Goal: Task Accomplishment & Management: Use online tool/utility

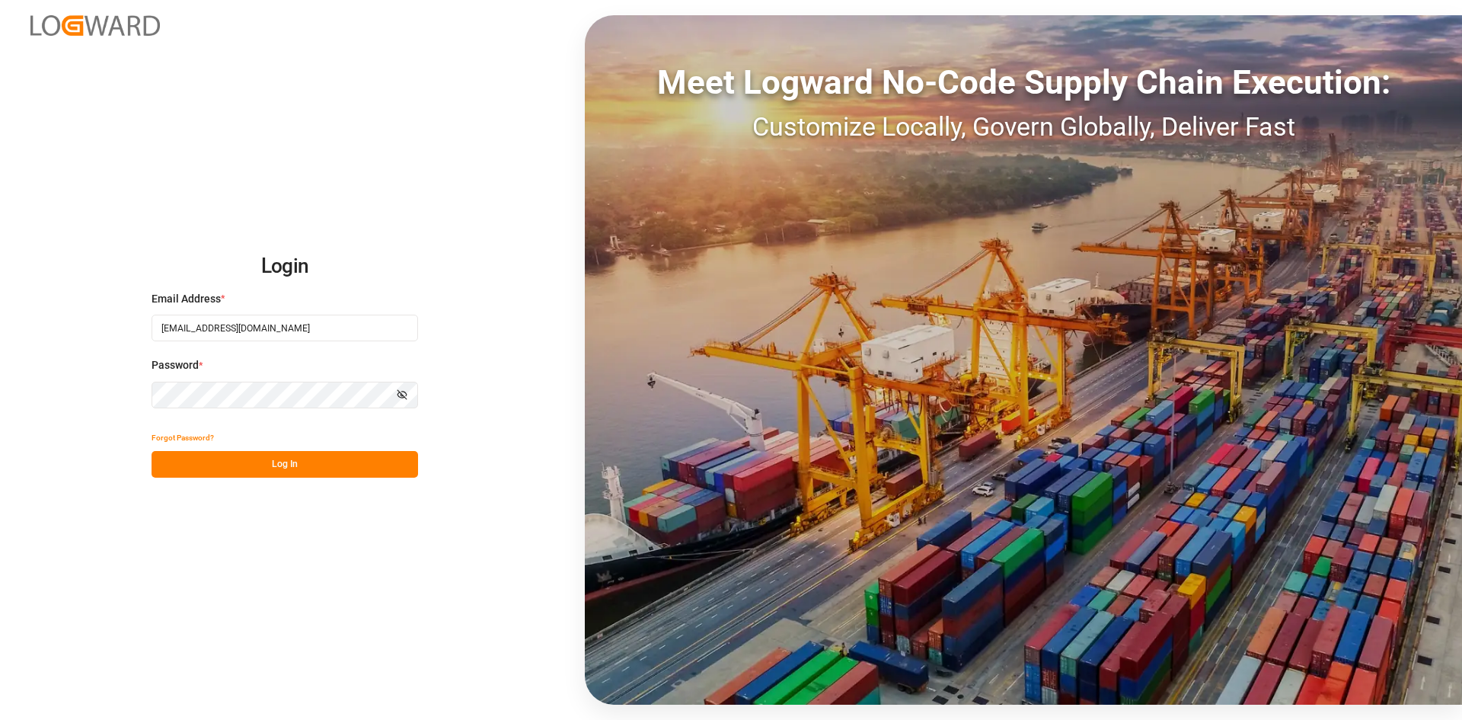
click at [298, 465] on button "Log In" at bounding box center [285, 464] width 267 height 27
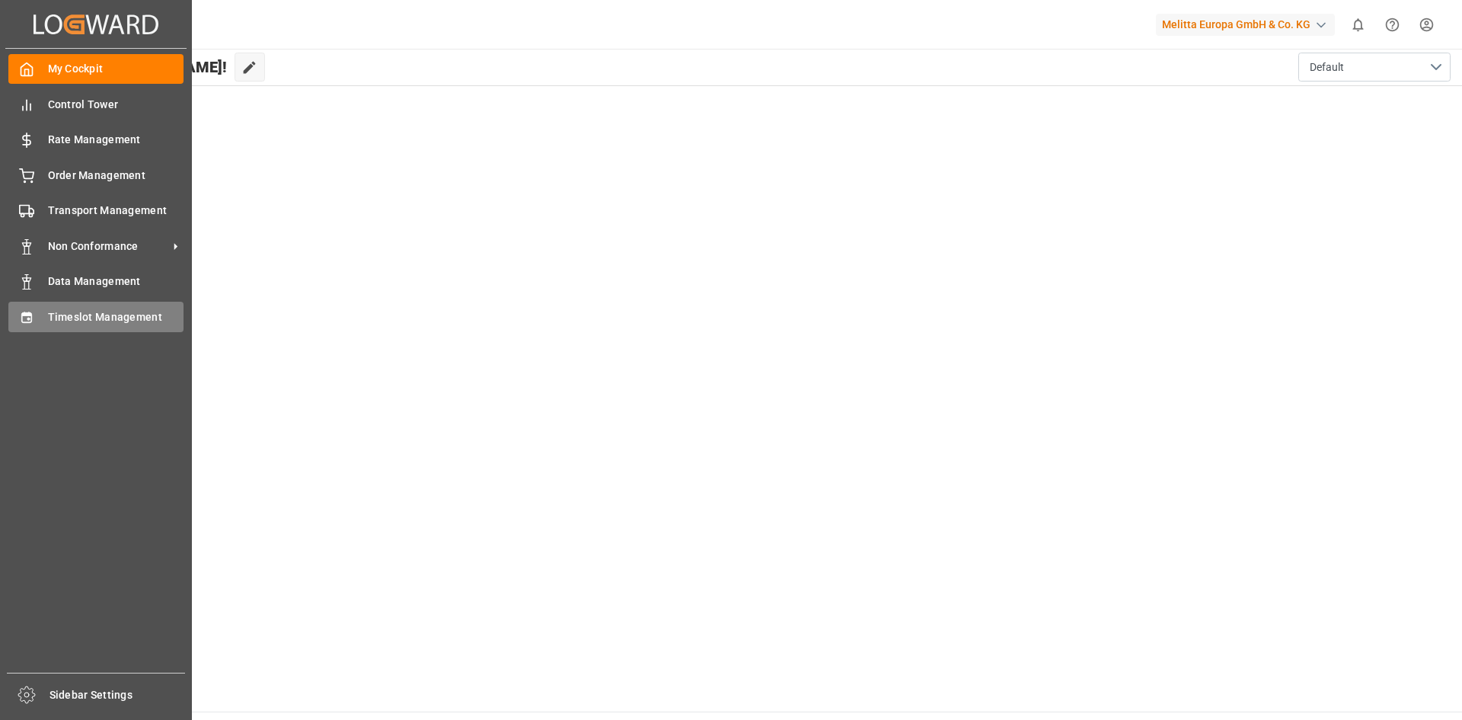
click at [56, 315] on span "Timeslot Management" at bounding box center [116, 317] width 136 height 16
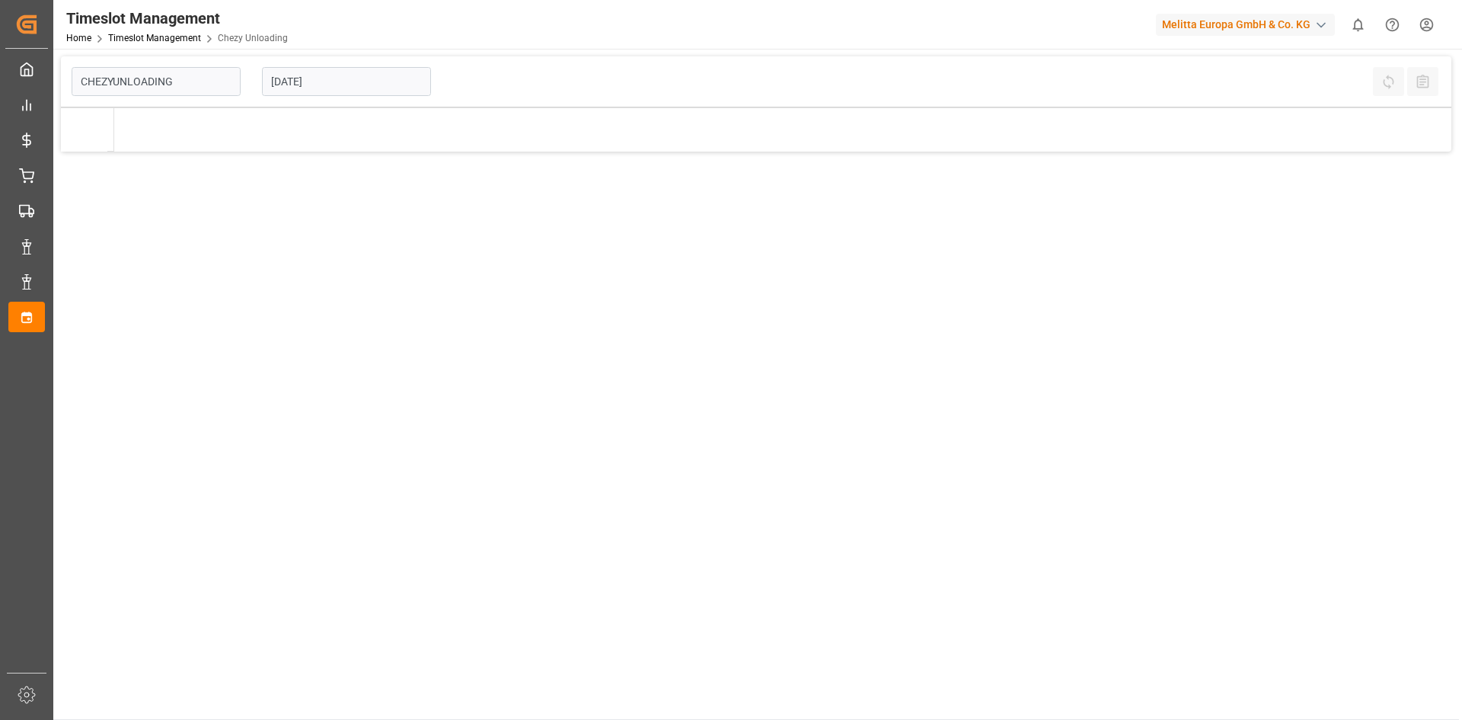
type input "Chezy Unloading"
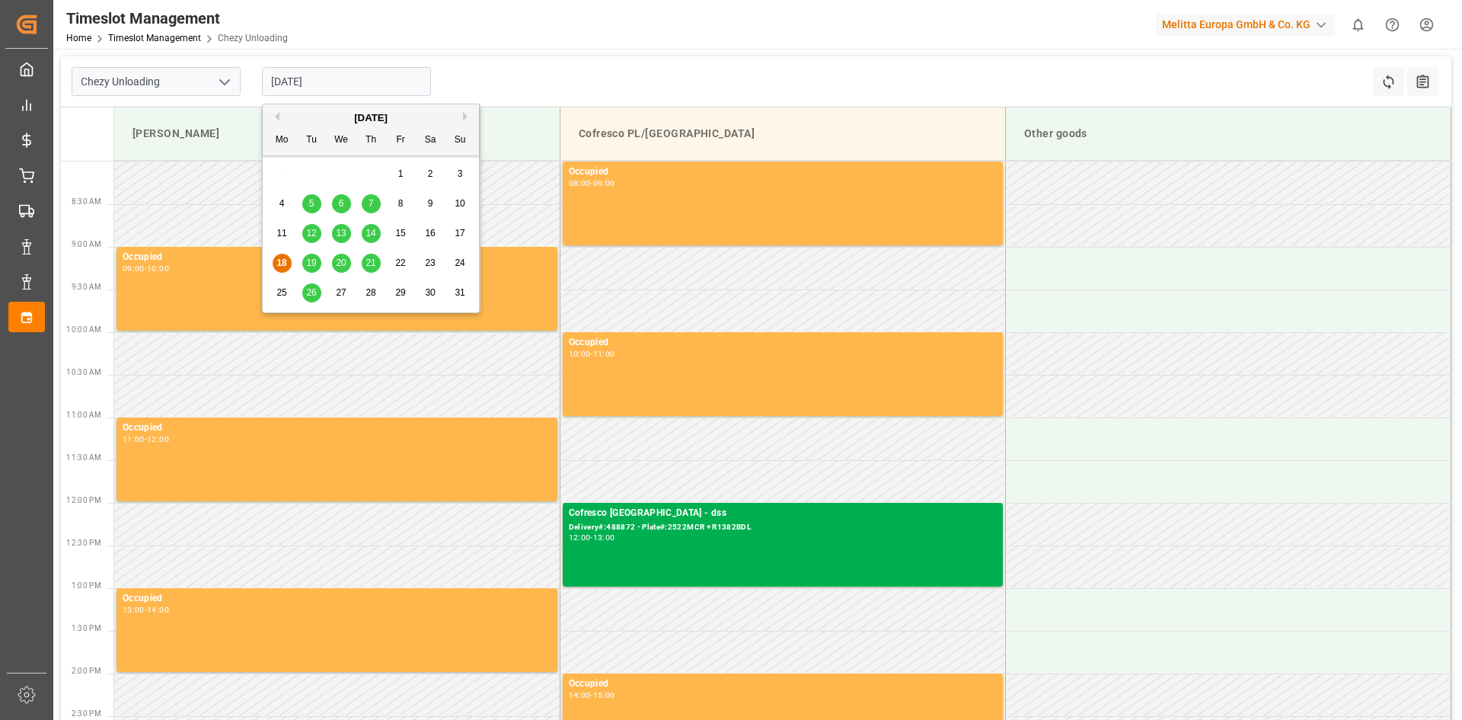
click at [352, 87] on input "[DATE]" at bounding box center [346, 81] width 169 height 29
click at [370, 264] on span "21" at bounding box center [371, 262] width 10 height 11
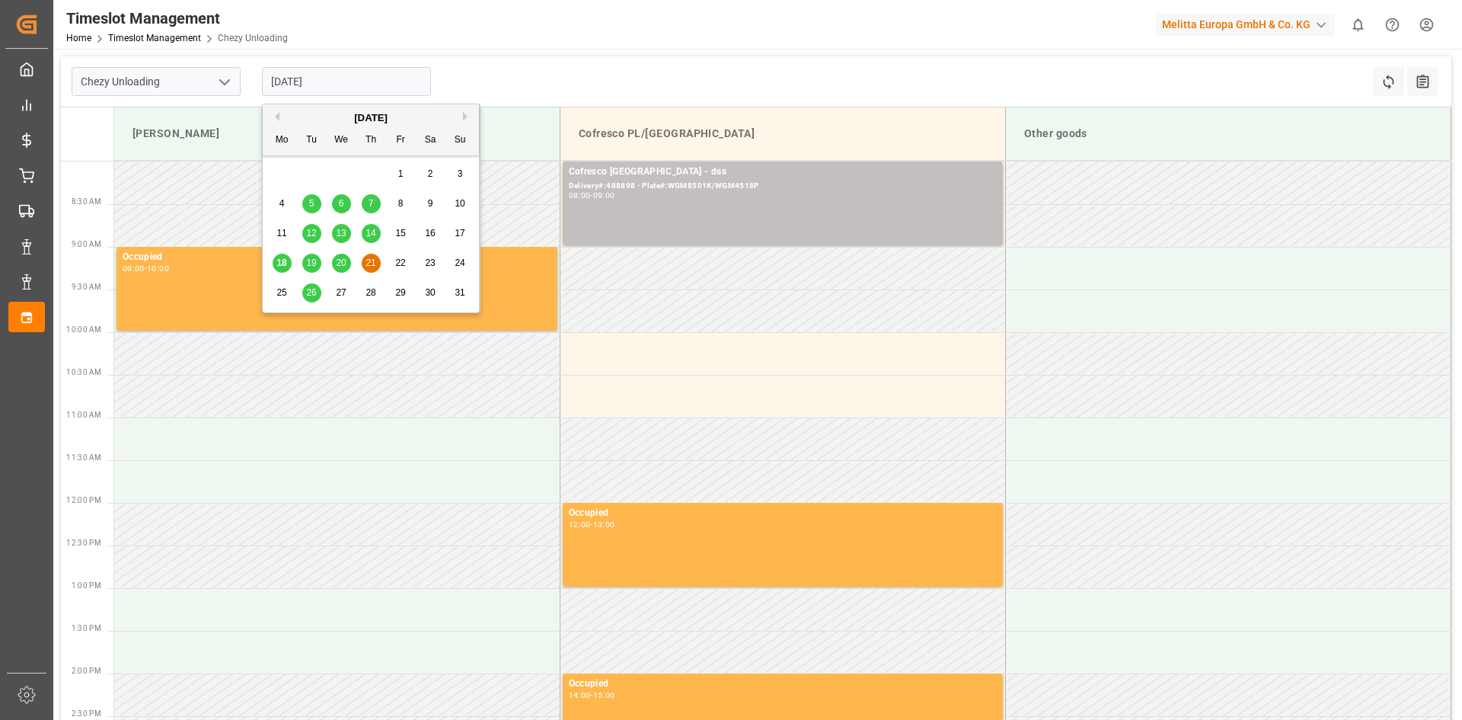
click at [288, 80] on input "[DATE]" at bounding box center [346, 81] width 169 height 29
click at [311, 267] on span "19" at bounding box center [311, 262] width 10 height 11
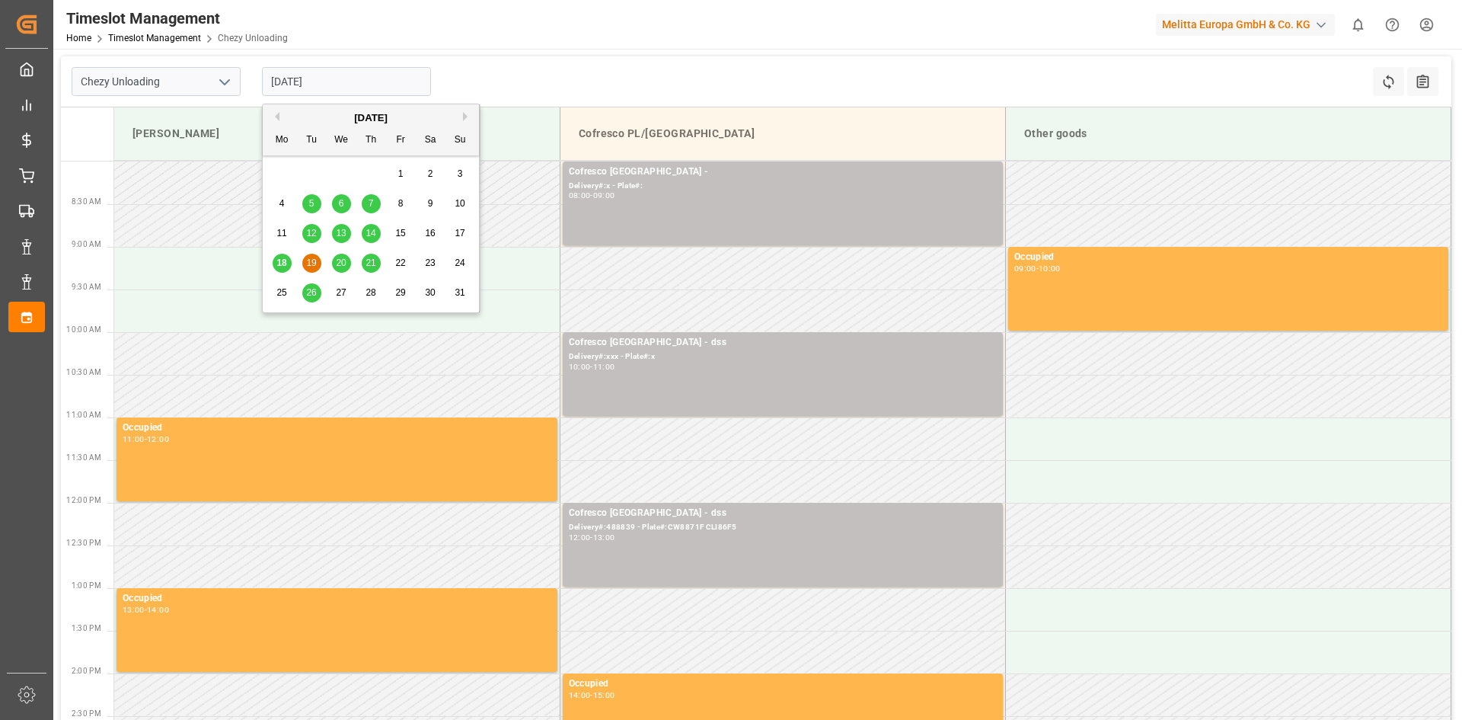
click at [293, 86] on input "[DATE]" at bounding box center [346, 81] width 169 height 29
click at [281, 264] on span "18" at bounding box center [281, 262] width 10 height 11
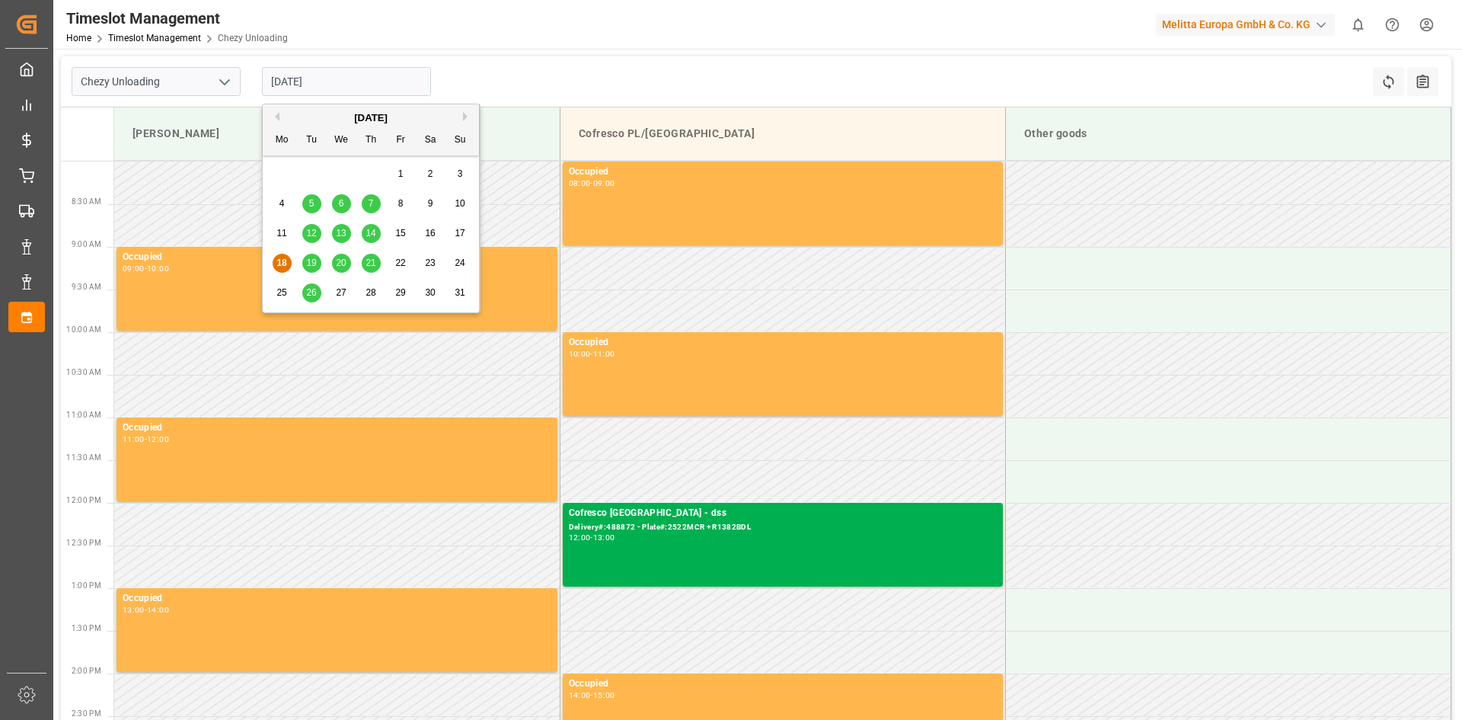
click at [289, 78] on input "[DATE]" at bounding box center [346, 81] width 169 height 29
click at [349, 257] on div "20" at bounding box center [341, 263] width 19 height 18
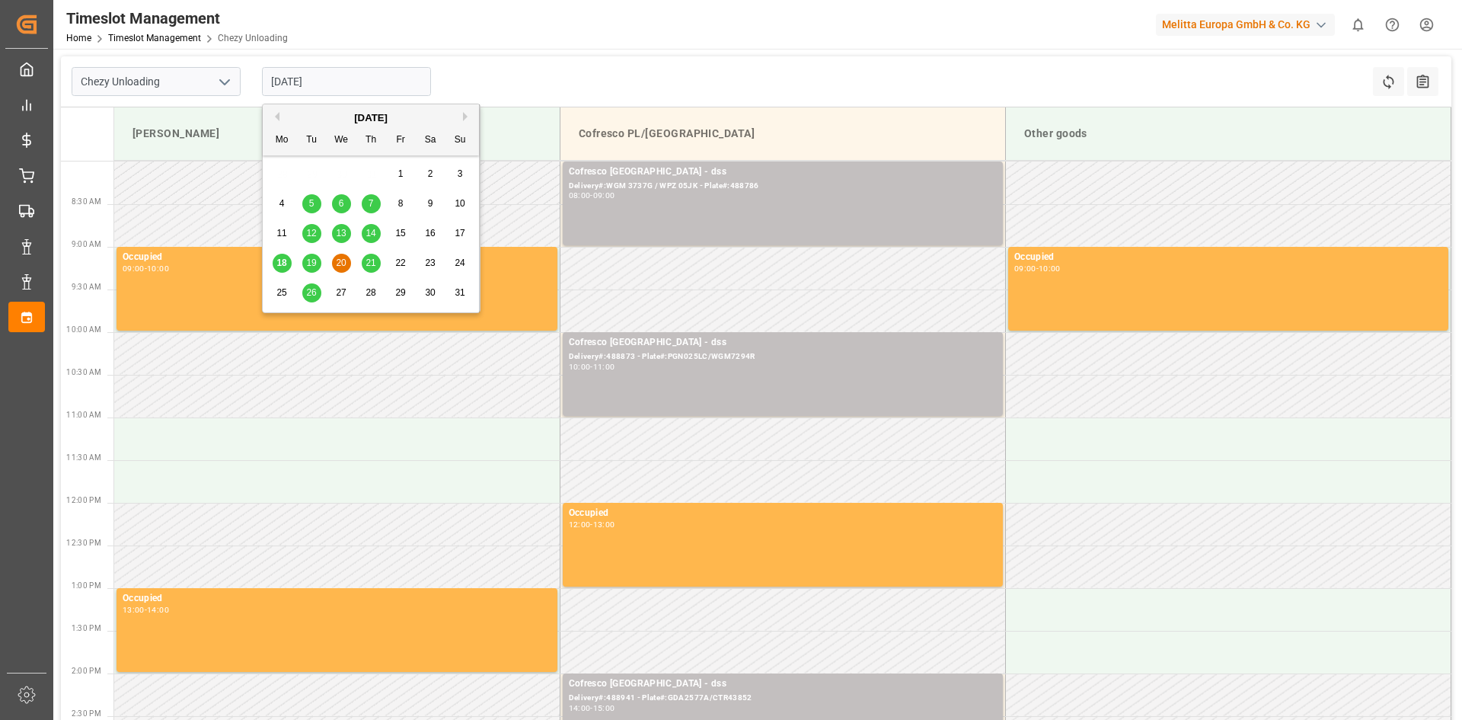
click at [309, 85] on input "[DATE]" at bounding box center [346, 81] width 169 height 29
click at [315, 264] on span "19" at bounding box center [311, 262] width 10 height 11
type input "[DATE]"
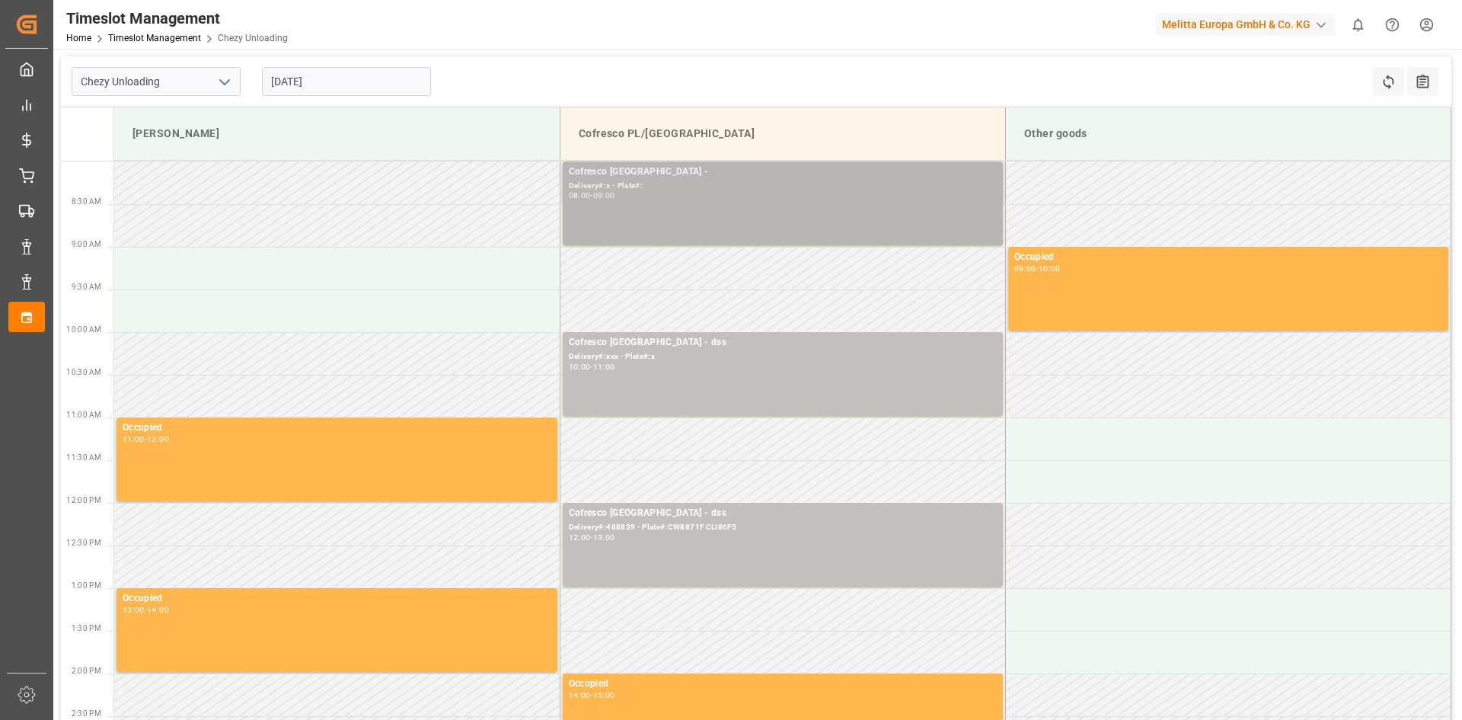
click at [638, 219] on div "Cofresco [GEOGRAPHIC_DATA] - Delivery#:x - Plate#: 08:00 - 09:00" at bounding box center [783, 204] width 428 height 78
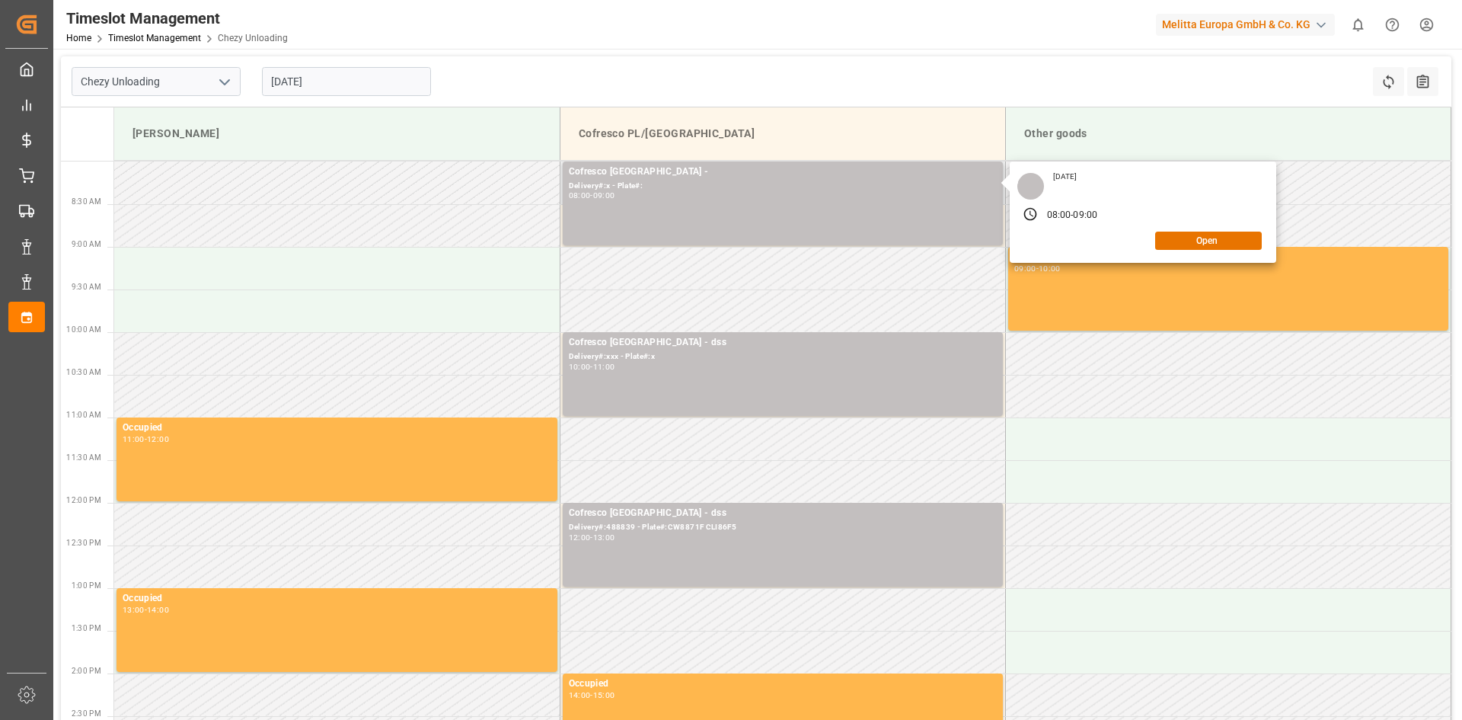
click at [1194, 249] on div "[DATE] 08:00 - 09:00 Open" at bounding box center [1143, 211] width 267 height 101
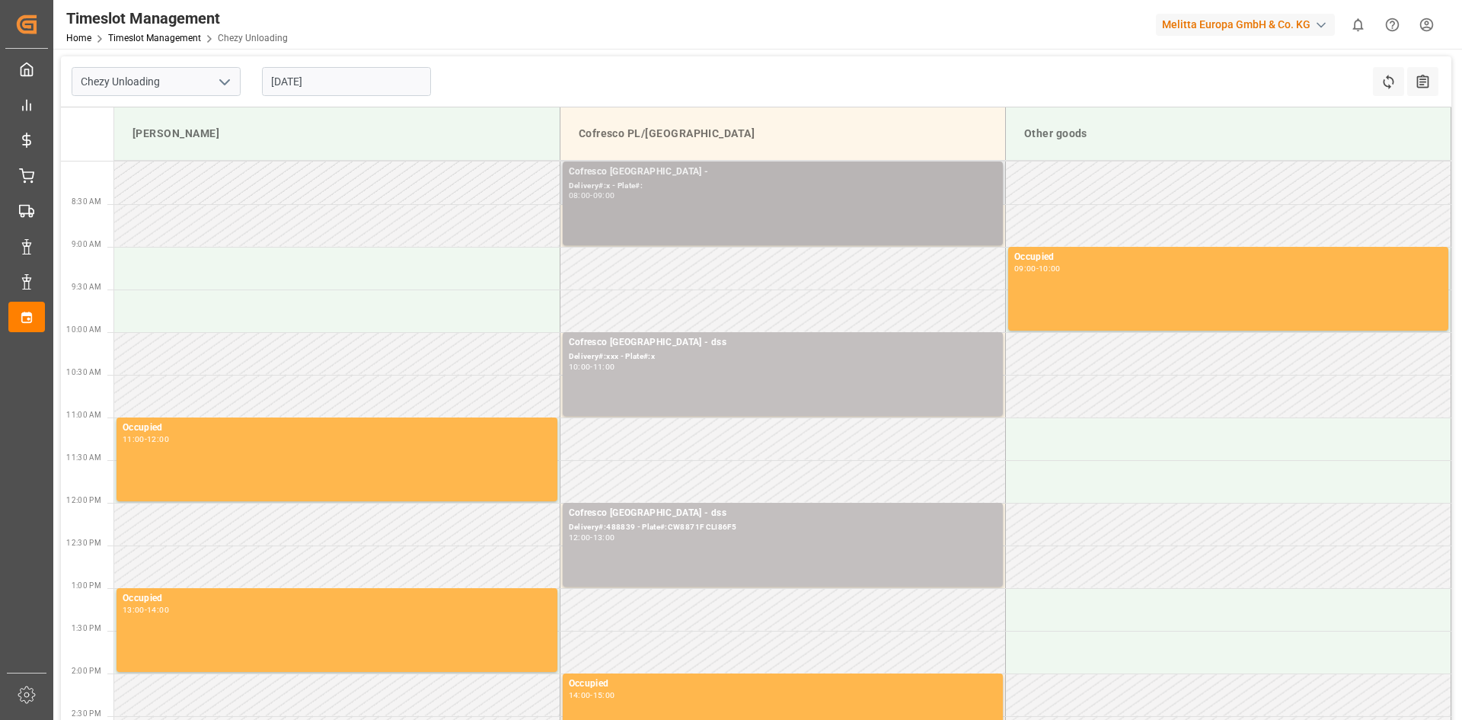
click at [710, 222] on div "Cofresco [GEOGRAPHIC_DATA] - Delivery#:x - Plate#: 08:00 - 09:00" at bounding box center [783, 204] width 428 height 78
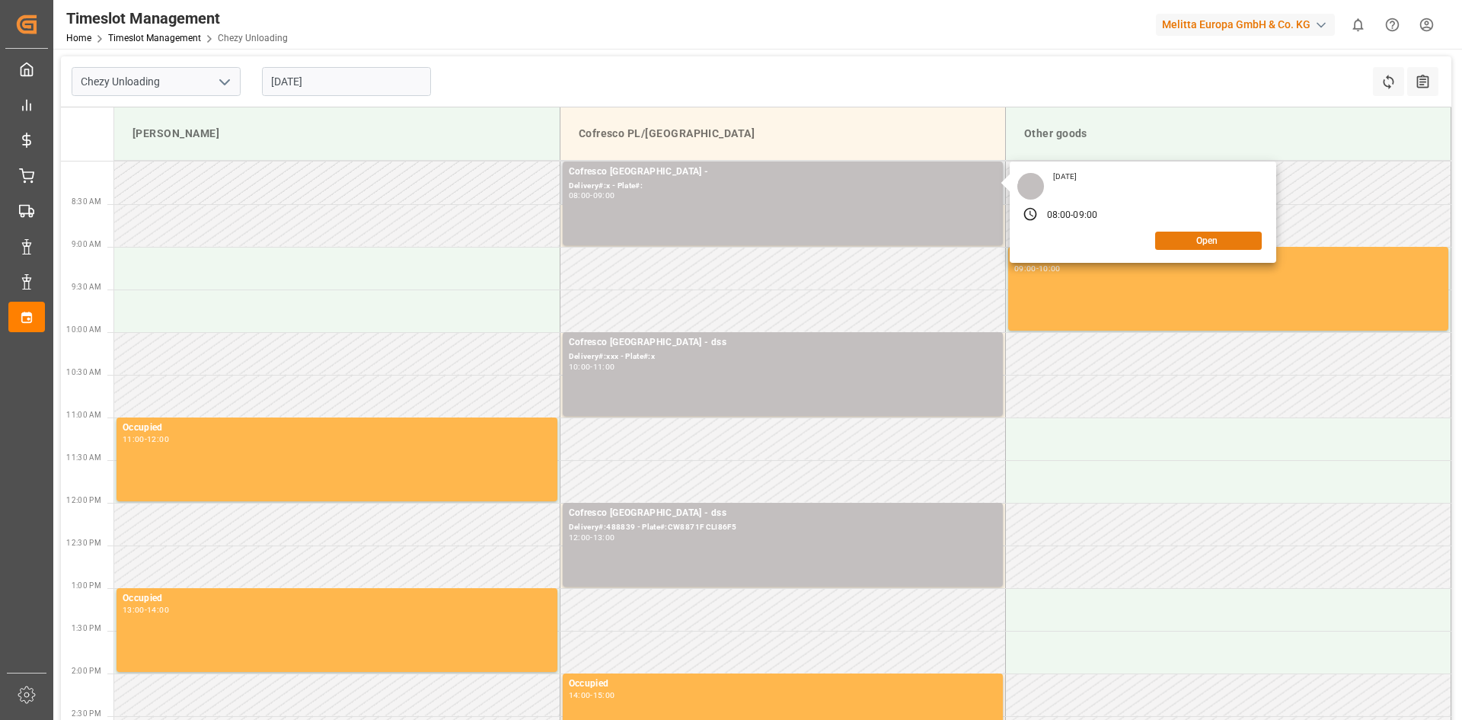
click at [1181, 247] on button "Open" at bounding box center [1208, 241] width 107 height 18
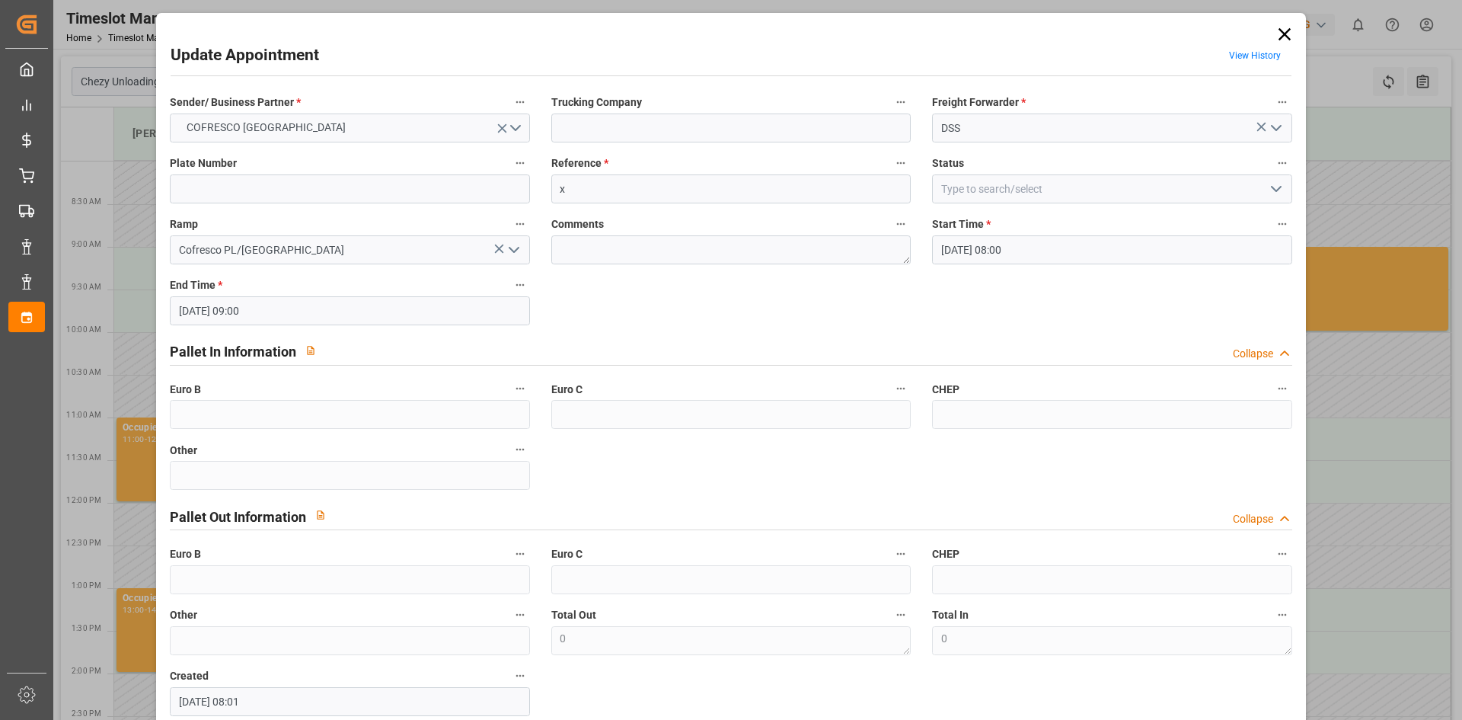
click at [624, 173] on label "Reference *" at bounding box center [731, 163] width 360 height 21
click at [891, 173] on button "Reference *" at bounding box center [901, 163] width 20 height 20
click at [326, 190] on div at bounding box center [731, 360] width 1462 height 720
click at [326, 190] on div "Description Audits" at bounding box center [731, 360] width 1462 height 720
click at [282, 179] on input at bounding box center [350, 188] width 360 height 29
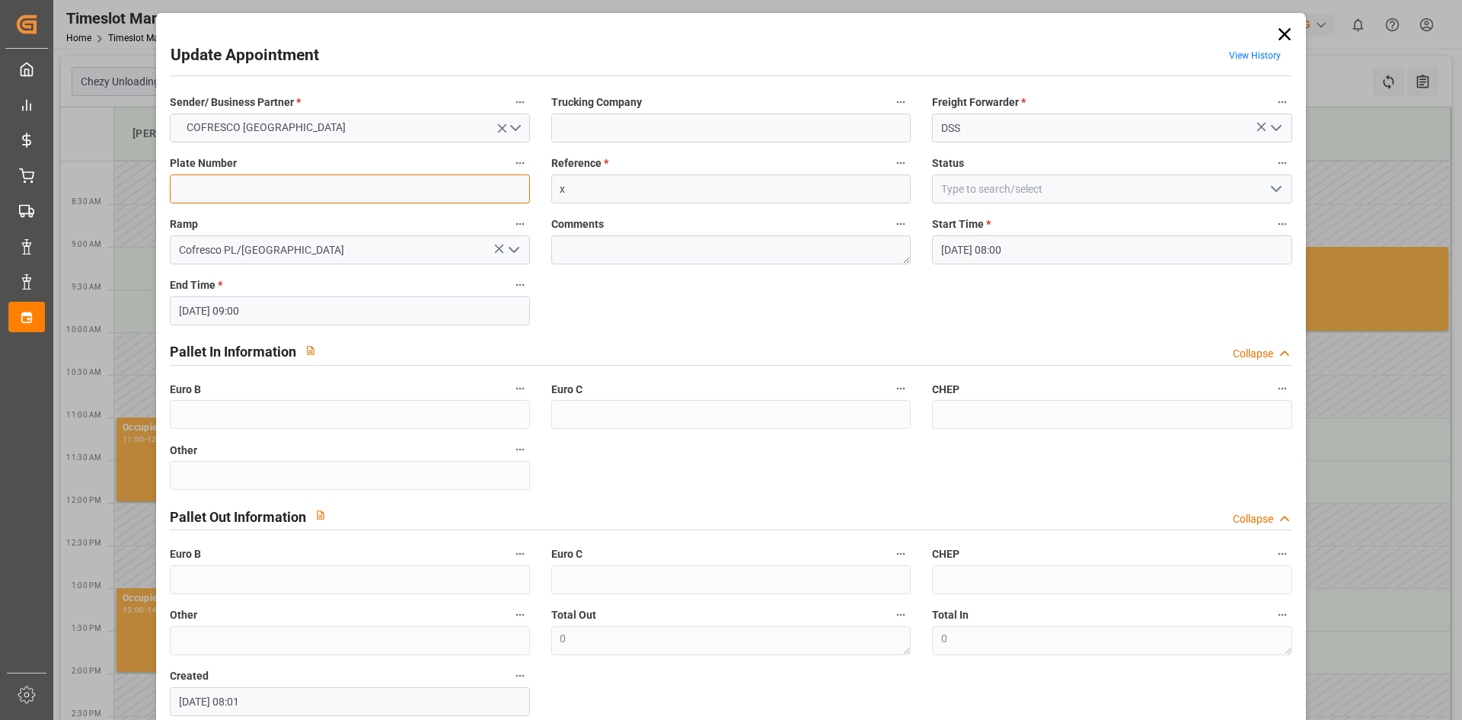
paste input "PP0559G // PP 4502U"
type input "PP0559G // PP 4502U"
click at [656, 200] on input "x" at bounding box center [731, 188] width 360 height 29
click at [656, 192] on input "x" at bounding box center [731, 188] width 360 height 29
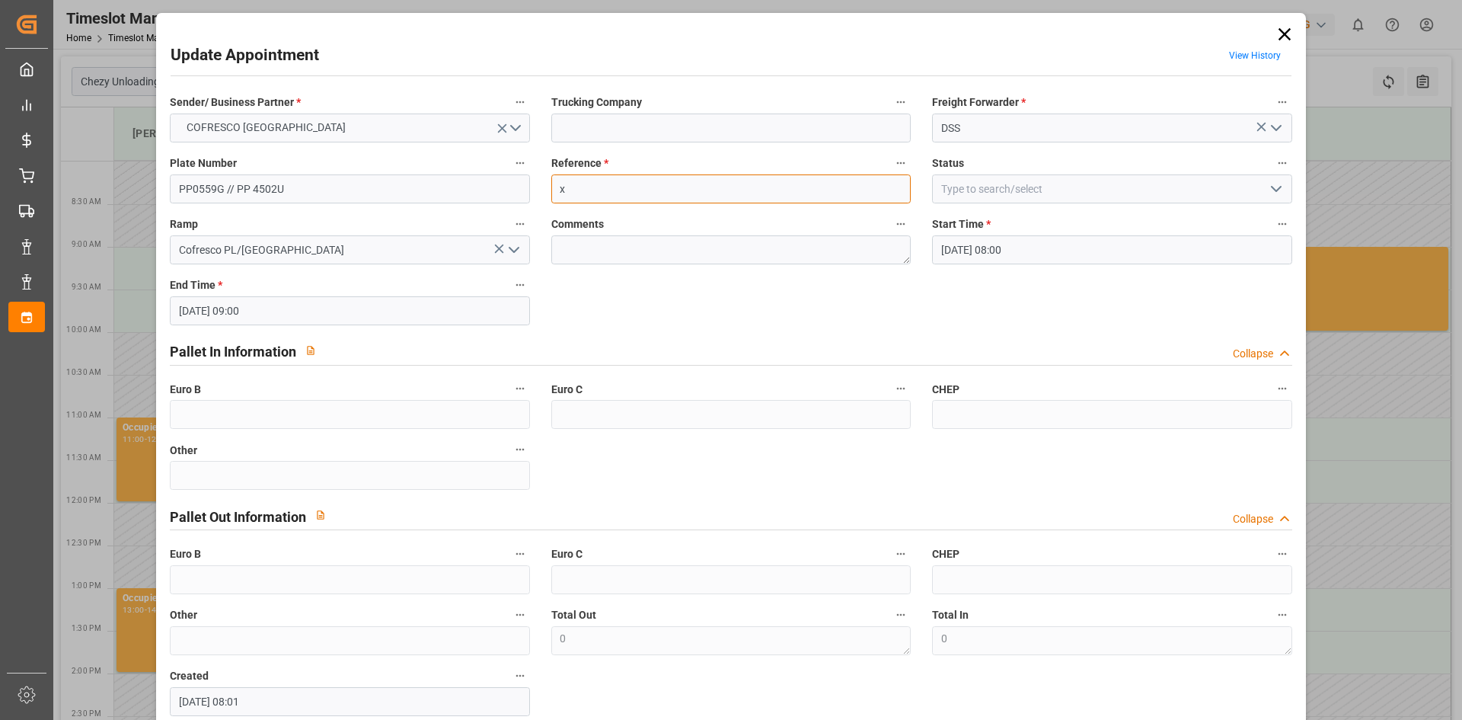
paste input "" 488837""
type input "" 488837""
click at [666, 133] on input at bounding box center [731, 127] width 360 height 29
type input "dss"
click at [639, 197] on input "" 488837"" at bounding box center [731, 188] width 360 height 29
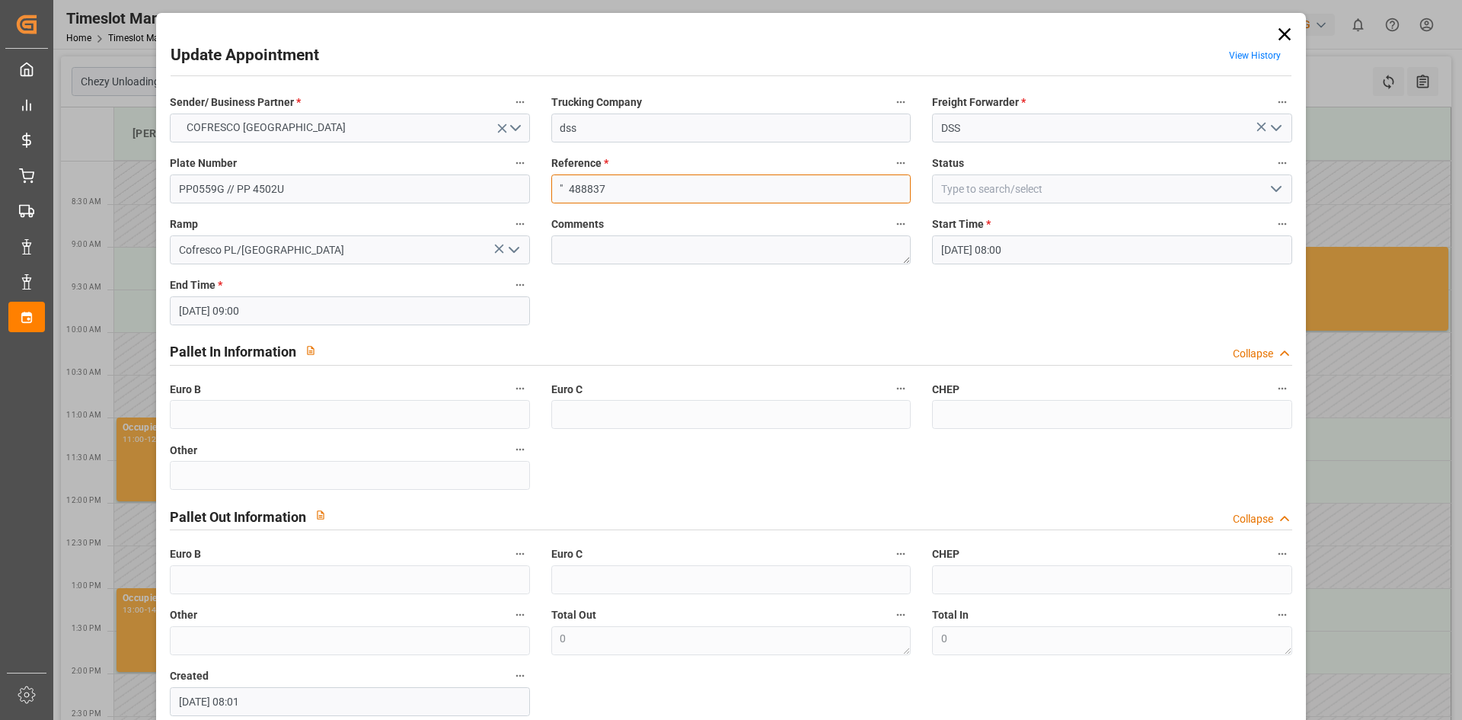
drag, startPoint x: 570, startPoint y: 187, endPoint x: 468, endPoint y: 183, distance: 101.4
click at [468, 183] on div "Sender/ Business Partner * COFRESCO POLAND Trucking Company dss Freight Forward…" at bounding box center [730, 404] width 1143 height 634
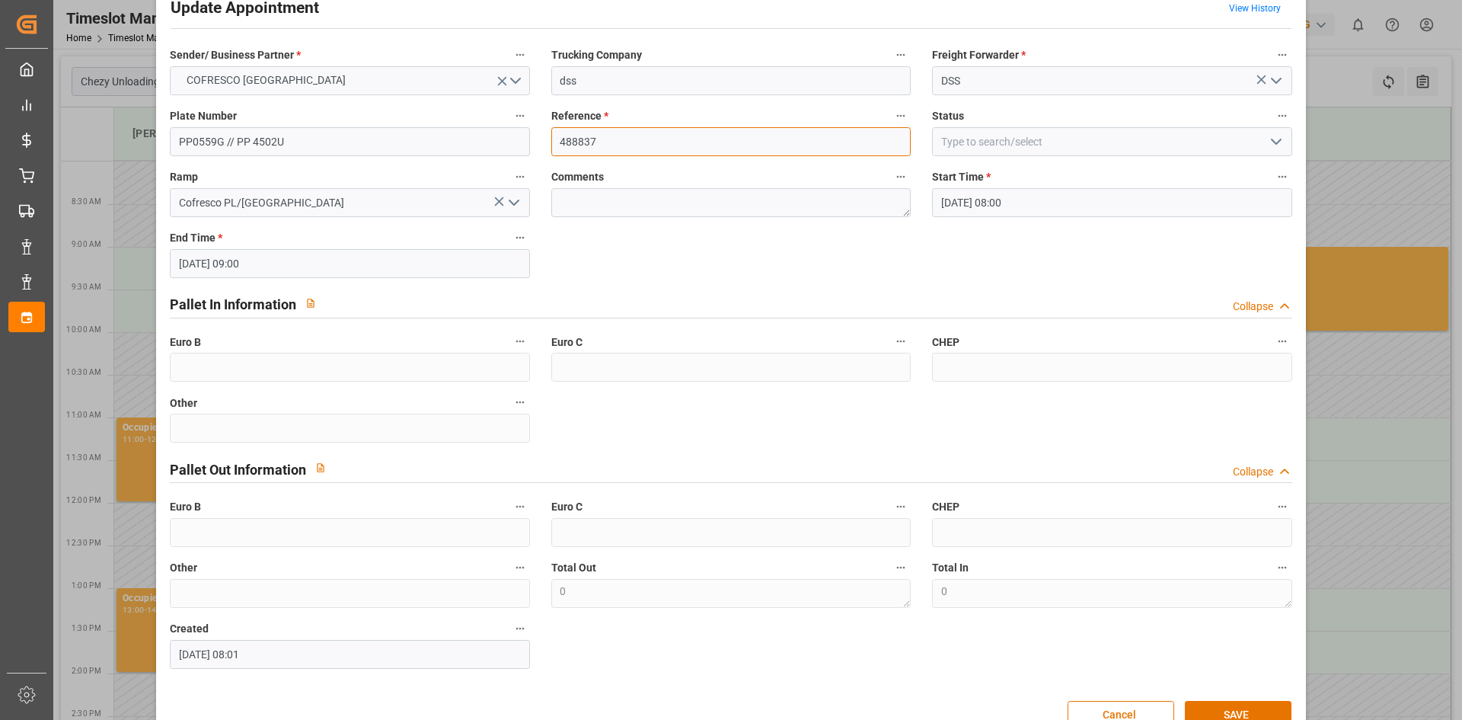
scroll to position [85, 0]
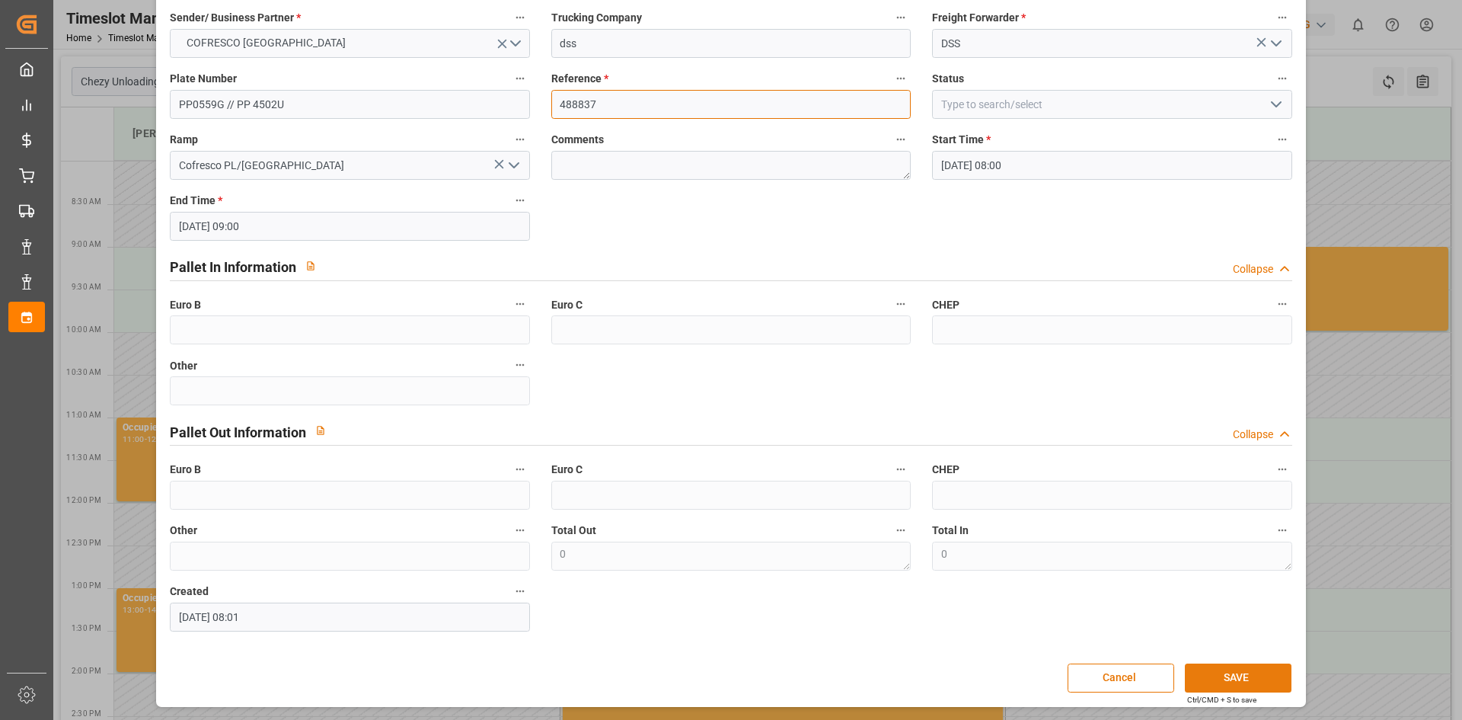
type input "488837"
click at [1258, 677] on button "SAVE" at bounding box center [1238, 677] width 107 height 29
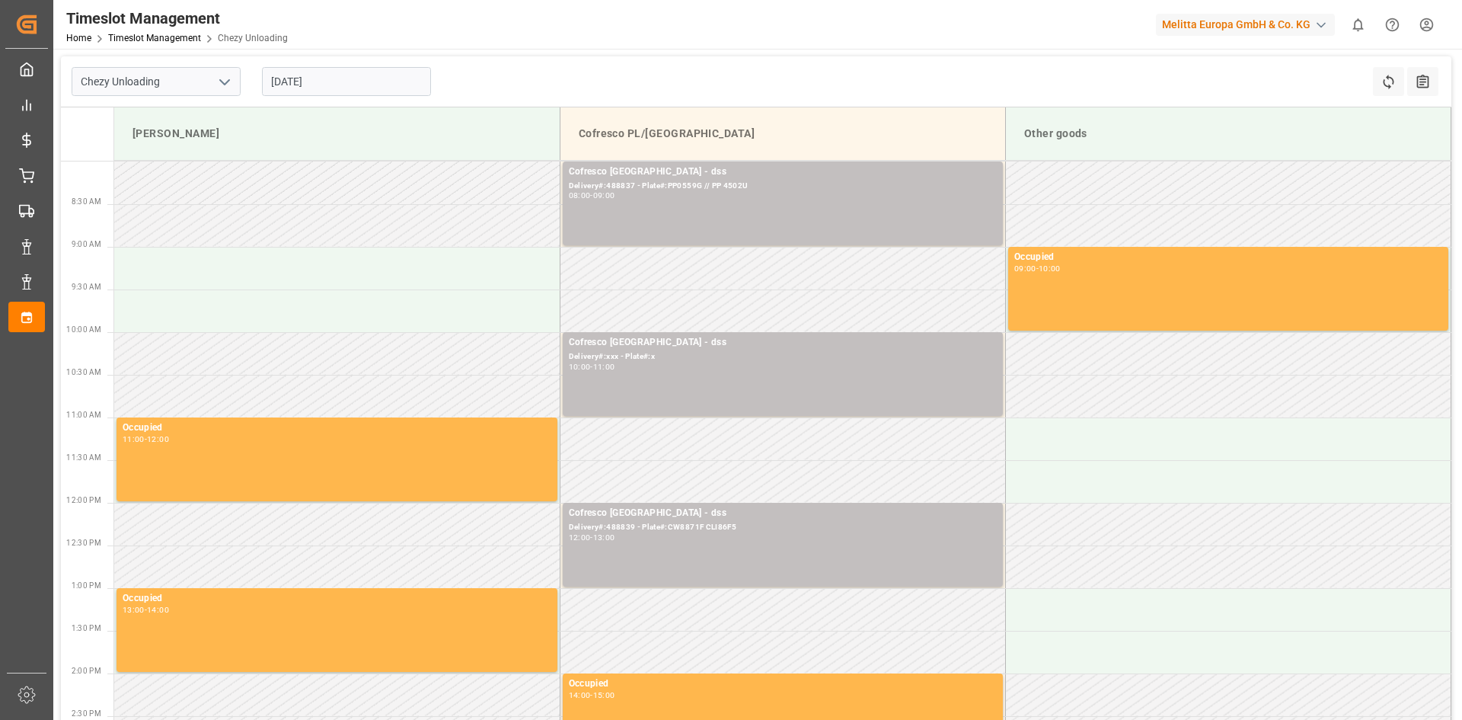
click at [354, 73] on input "[DATE]" at bounding box center [346, 81] width 169 height 29
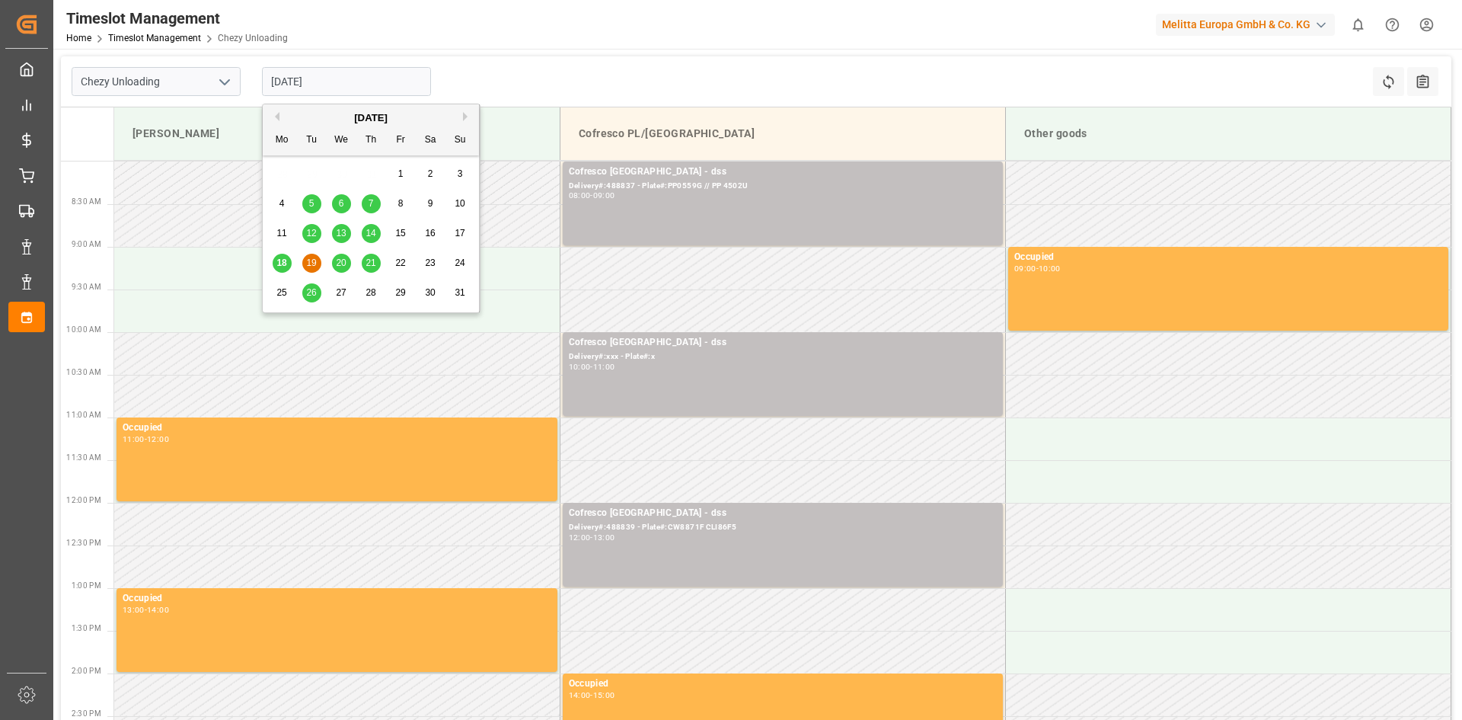
click at [337, 264] on span "20" at bounding box center [341, 262] width 10 height 11
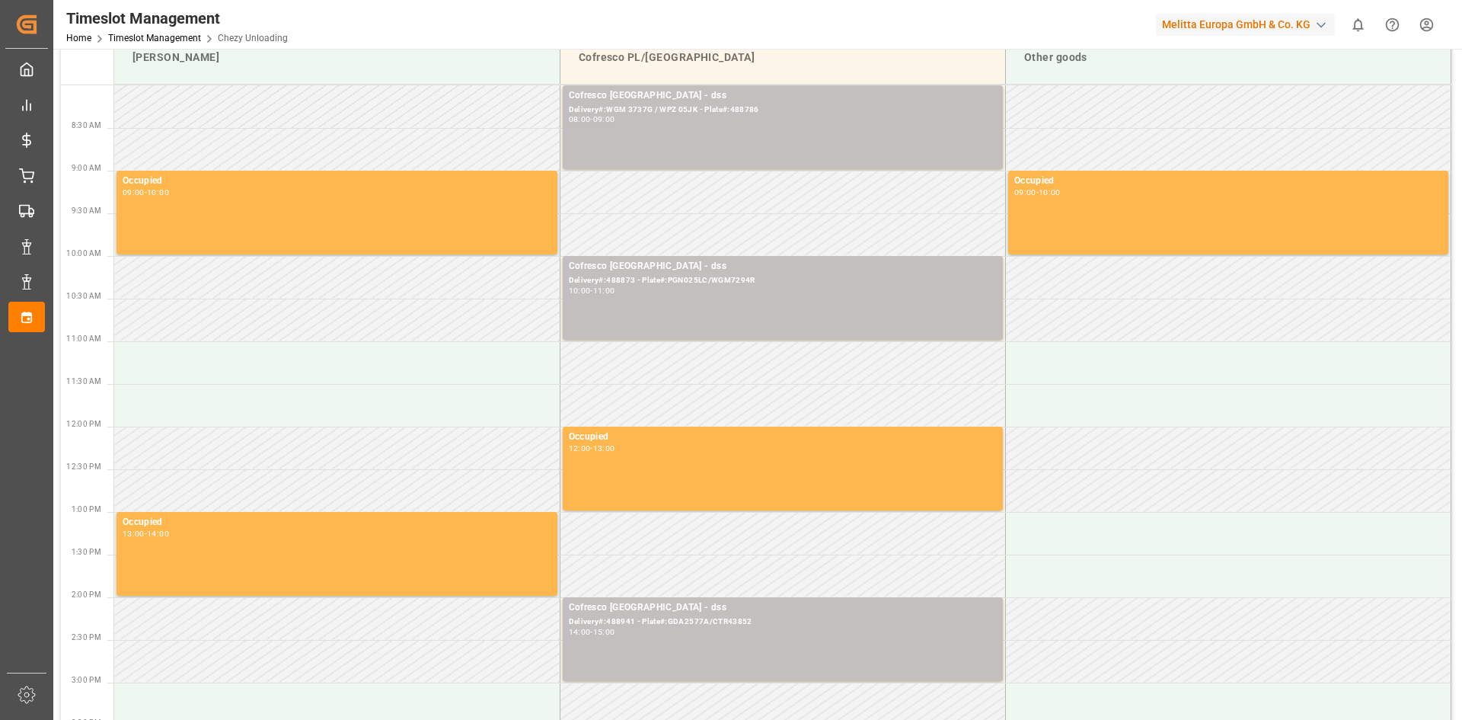
scroll to position [0, 0]
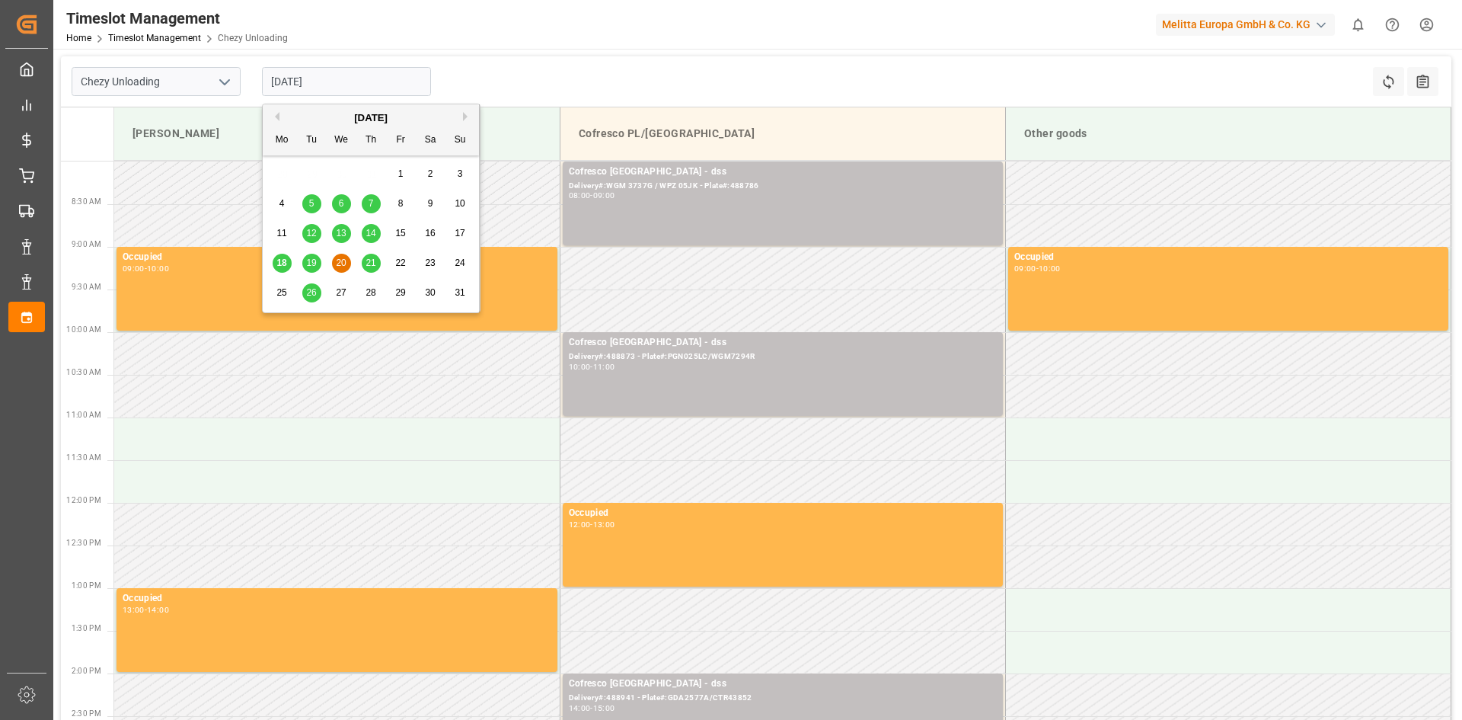
click at [337, 87] on input "[DATE]" at bounding box center [346, 81] width 169 height 29
click at [313, 264] on span "19" at bounding box center [311, 262] width 10 height 11
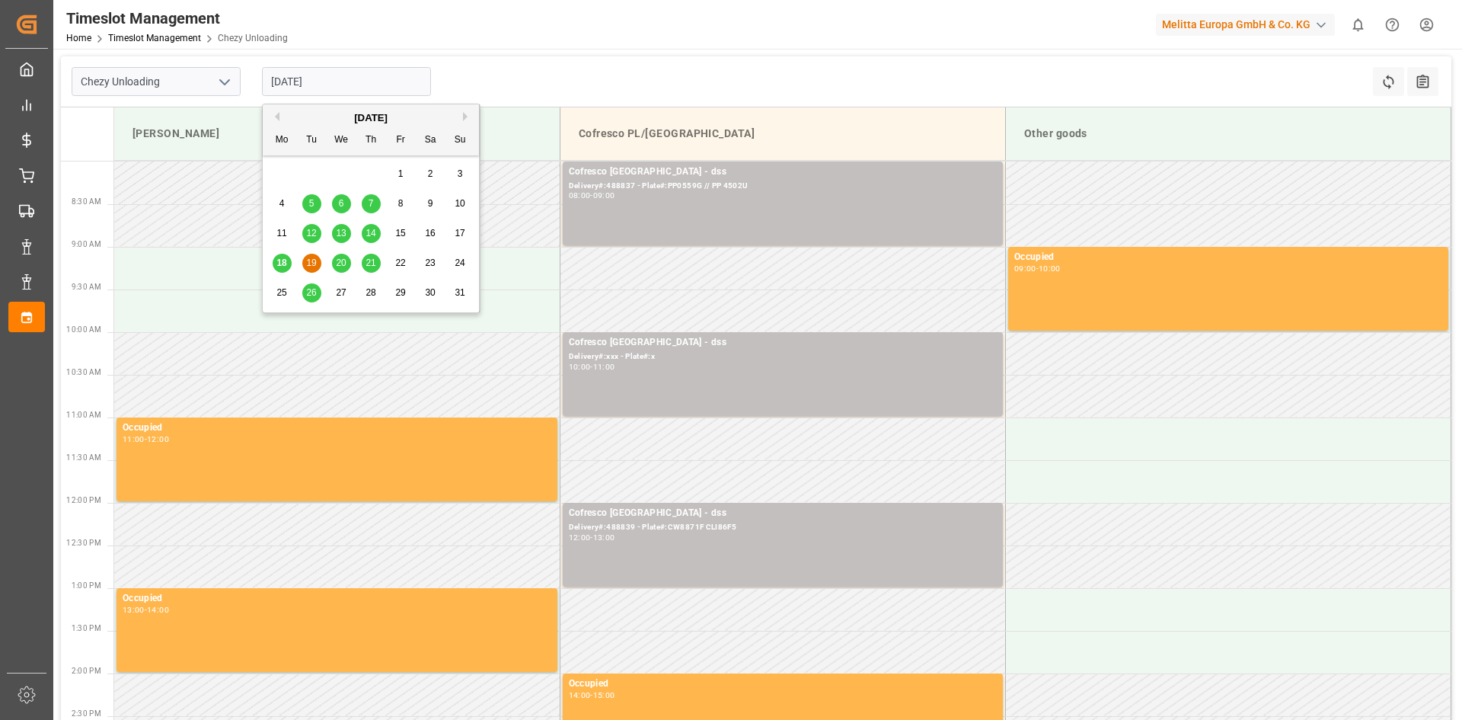
click at [292, 81] on input "[DATE]" at bounding box center [346, 81] width 169 height 29
click at [308, 264] on span "19" at bounding box center [311, 262] width 10 height 11
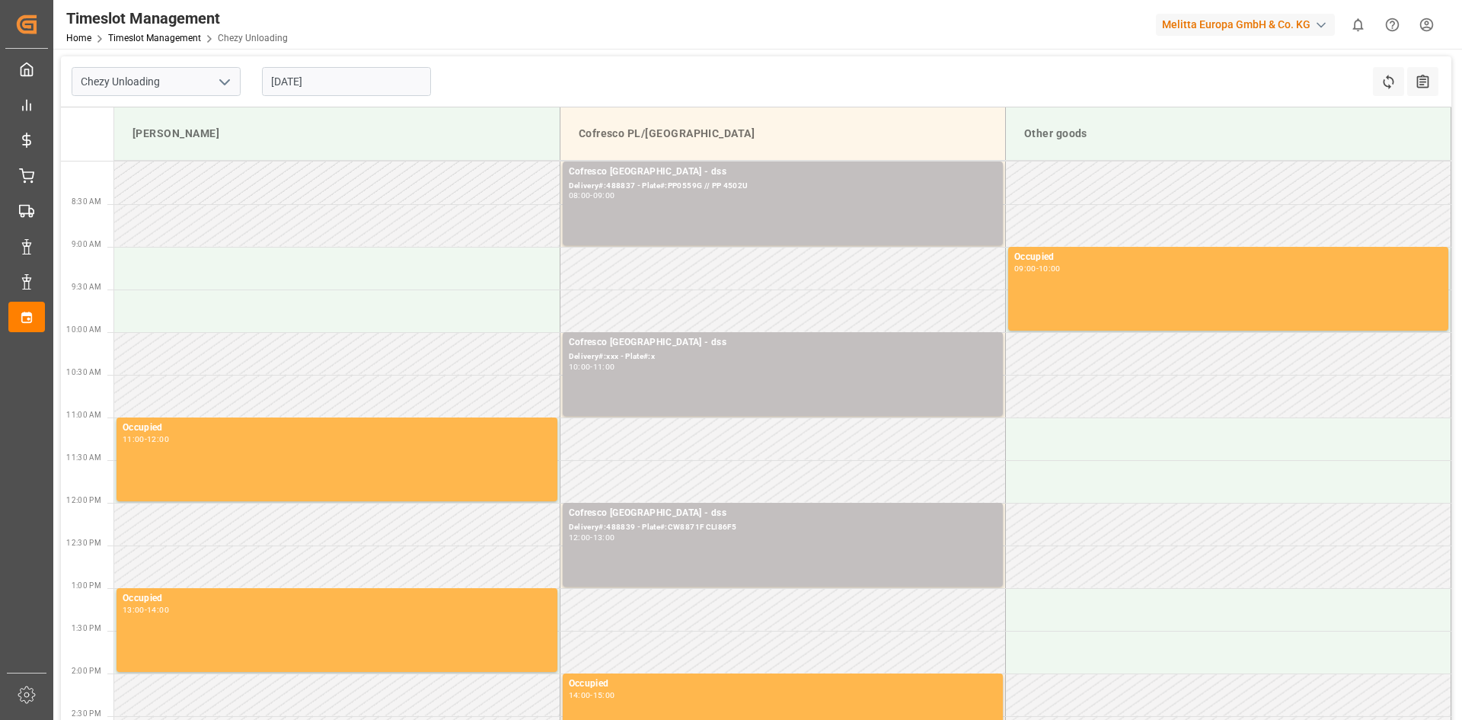
click at [348, 82] on input "[DATE]" at bounding box center [346, 81] width 169 height 29
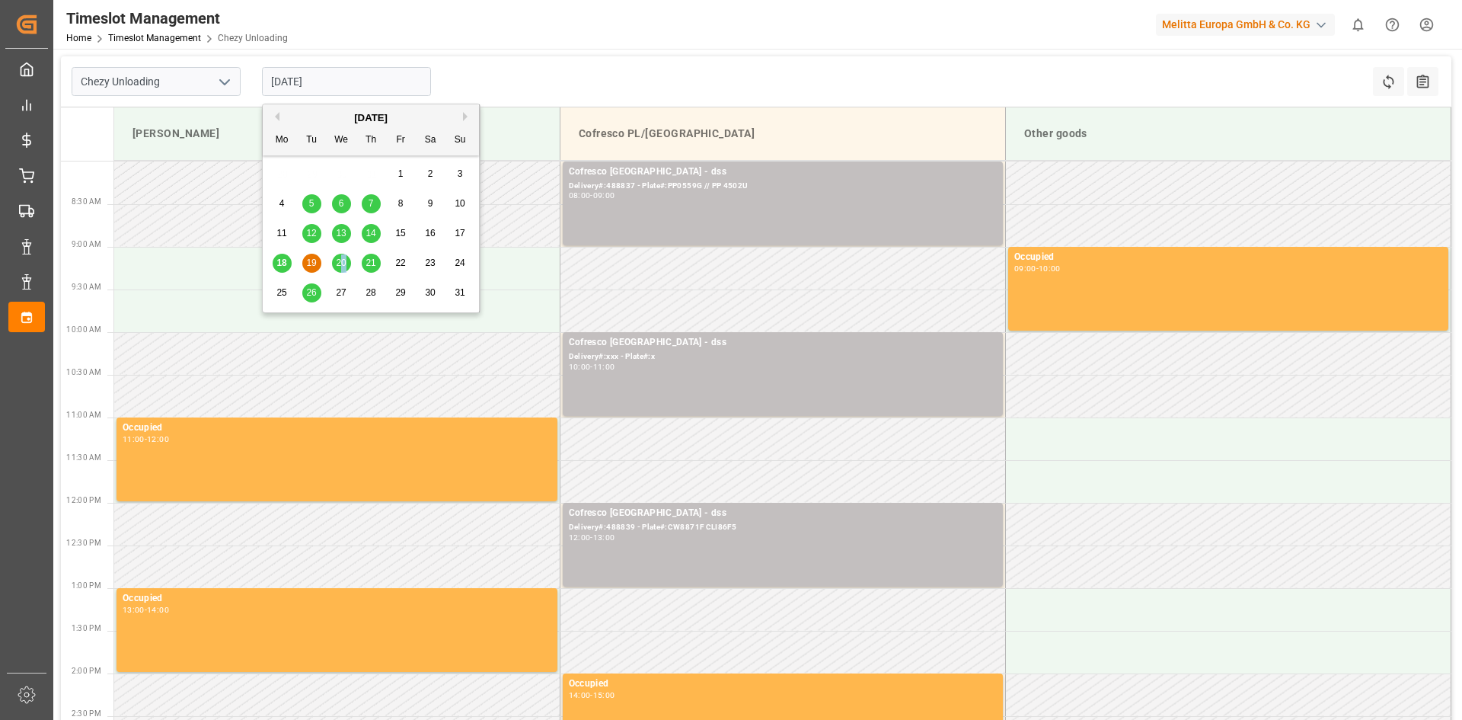
click at [341, 262] on span "20" at bounding box center [341, 262] width 10 height 11
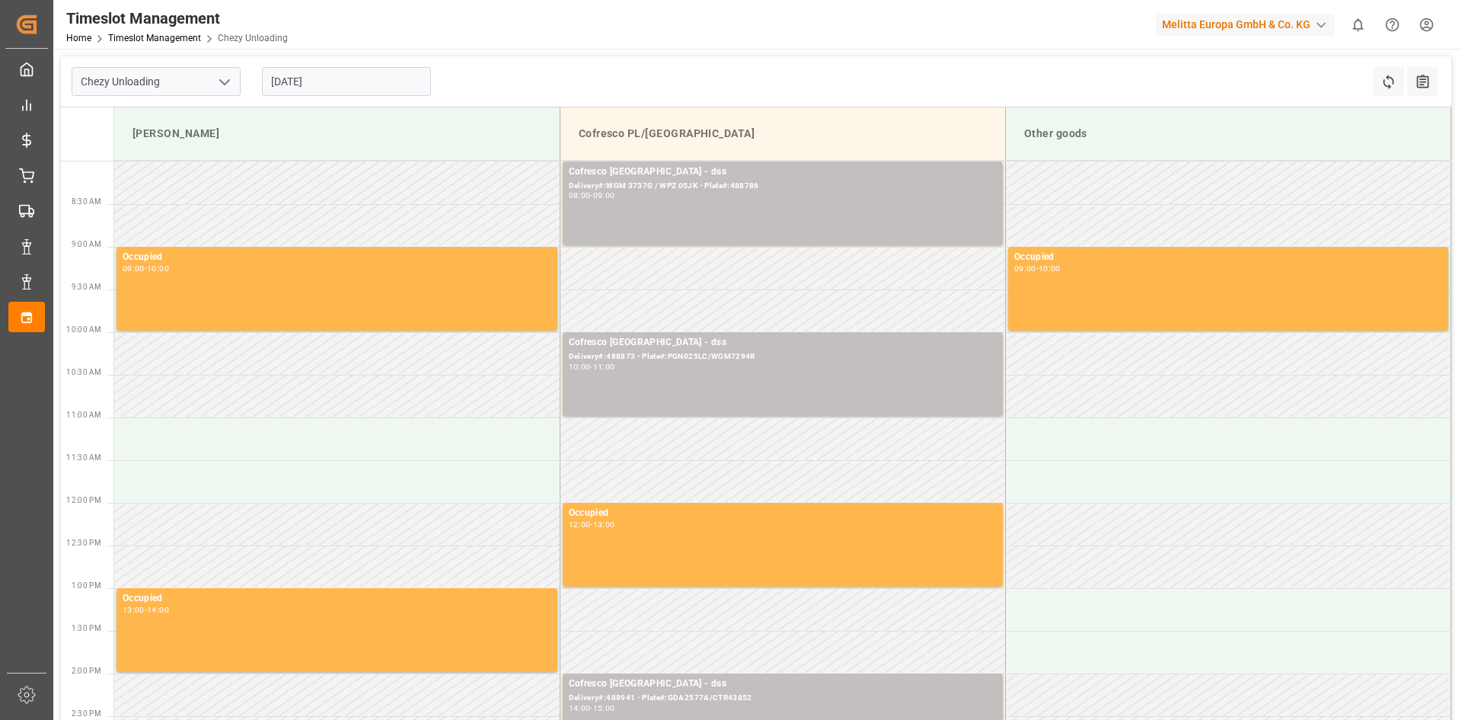
click at [353, 82] on input "[DATE]" at bounding box center [346, 81] width 169 height 29
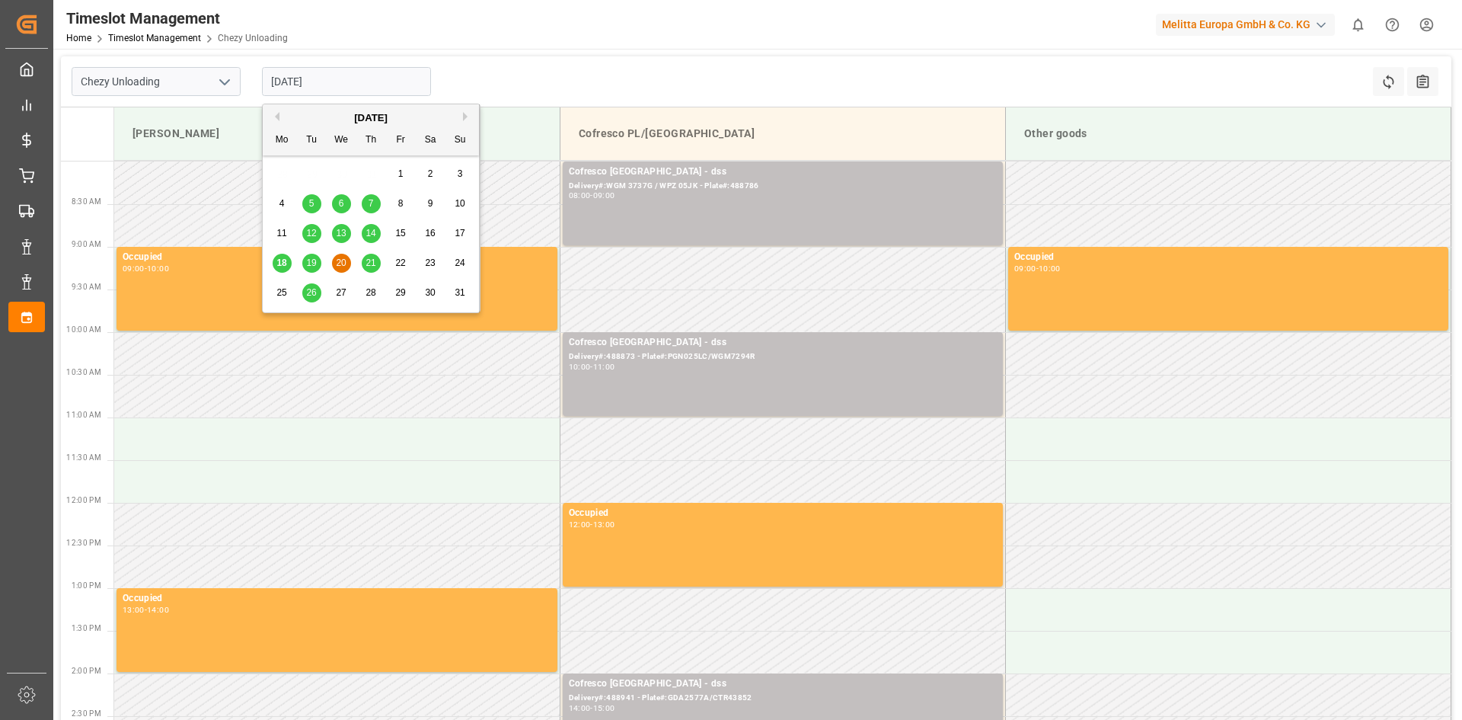
click at [312, 260] on span "19" at bounding box center [311, 262] width 10 height 11
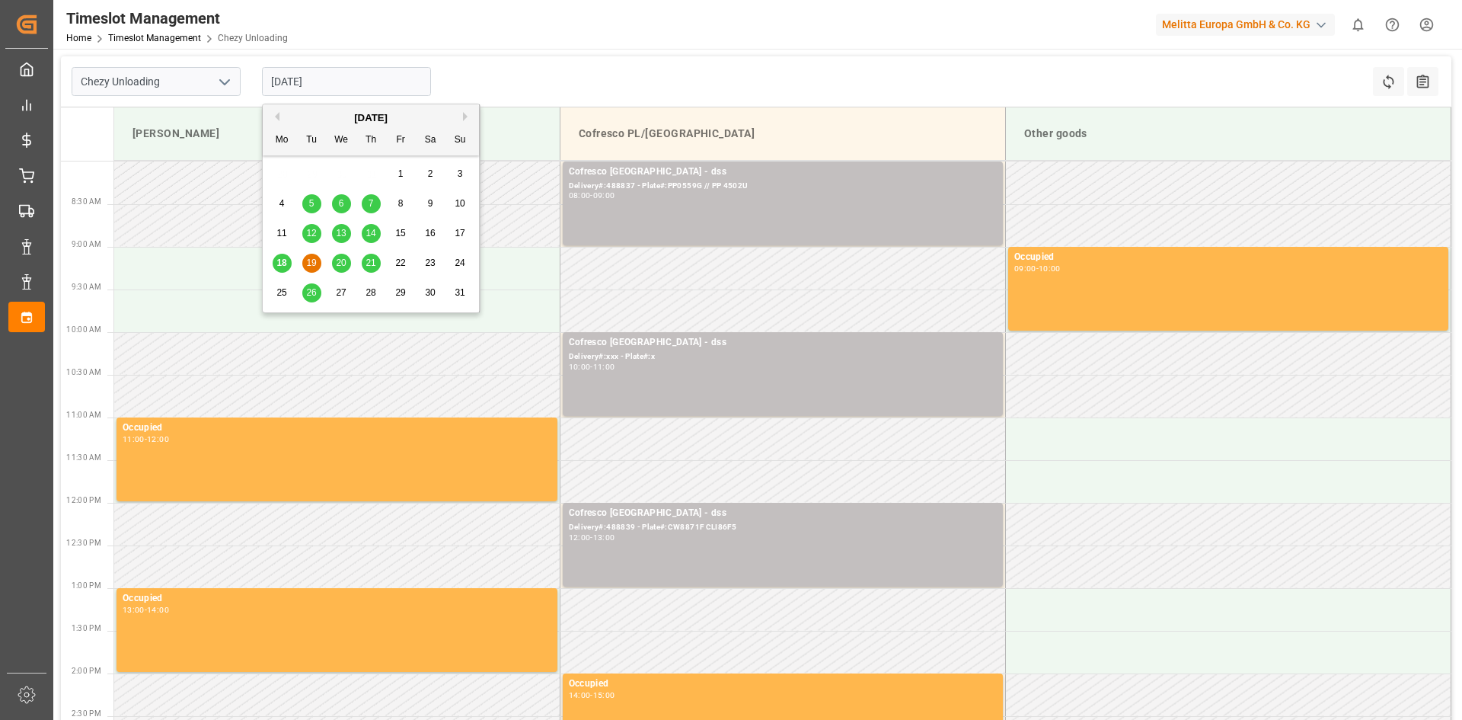
click at [370, 75] on input "[DATE]" at bounding box center [346, 81] width 169 height 29
click at [282, 263] on span "18" at bounding box center [281, 262] width 10 height 11
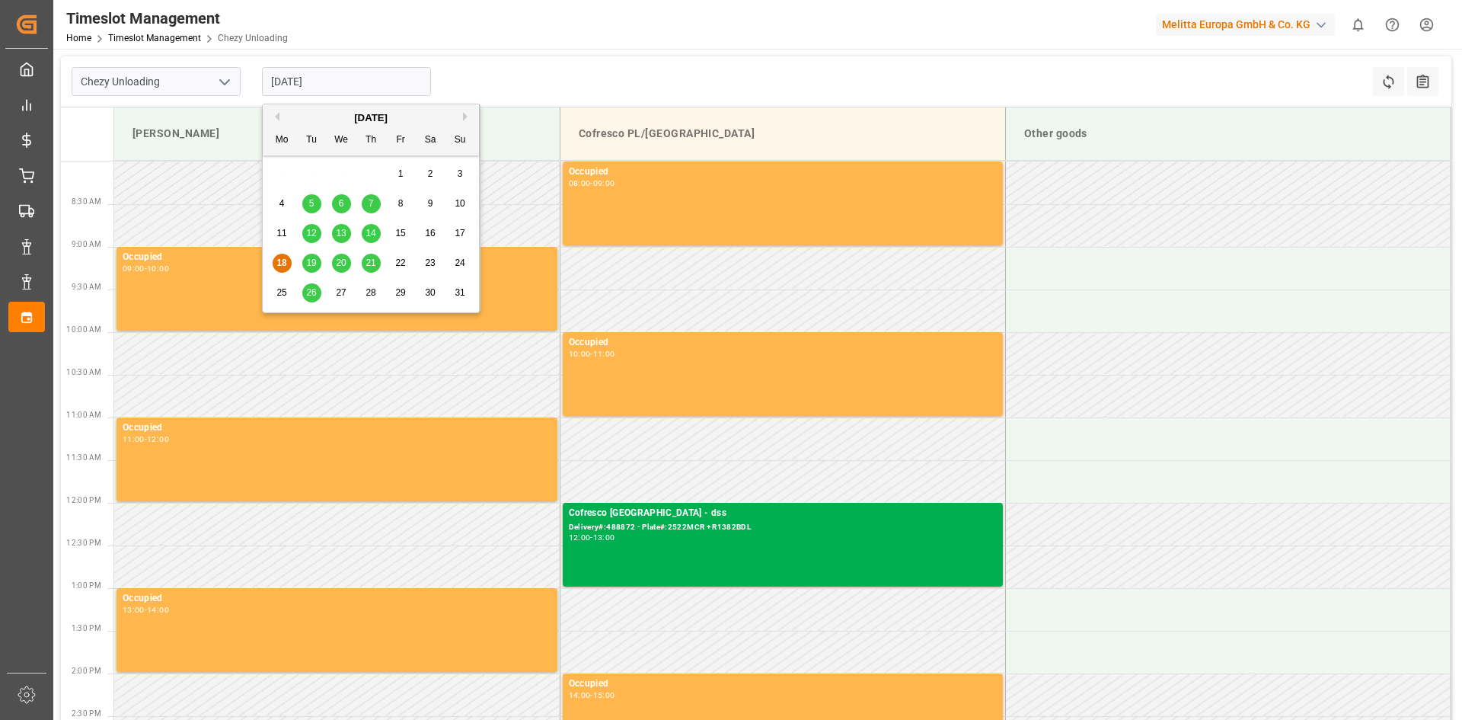
click at [312, 72] on input "[DATE]" at bounding box center [346, 81] width 169 height 29
click at [313, 257] on span "19" at bounding box center [311, 262] width 10 height 11
type input "[DATE]"
